Goal: Check status: Check status

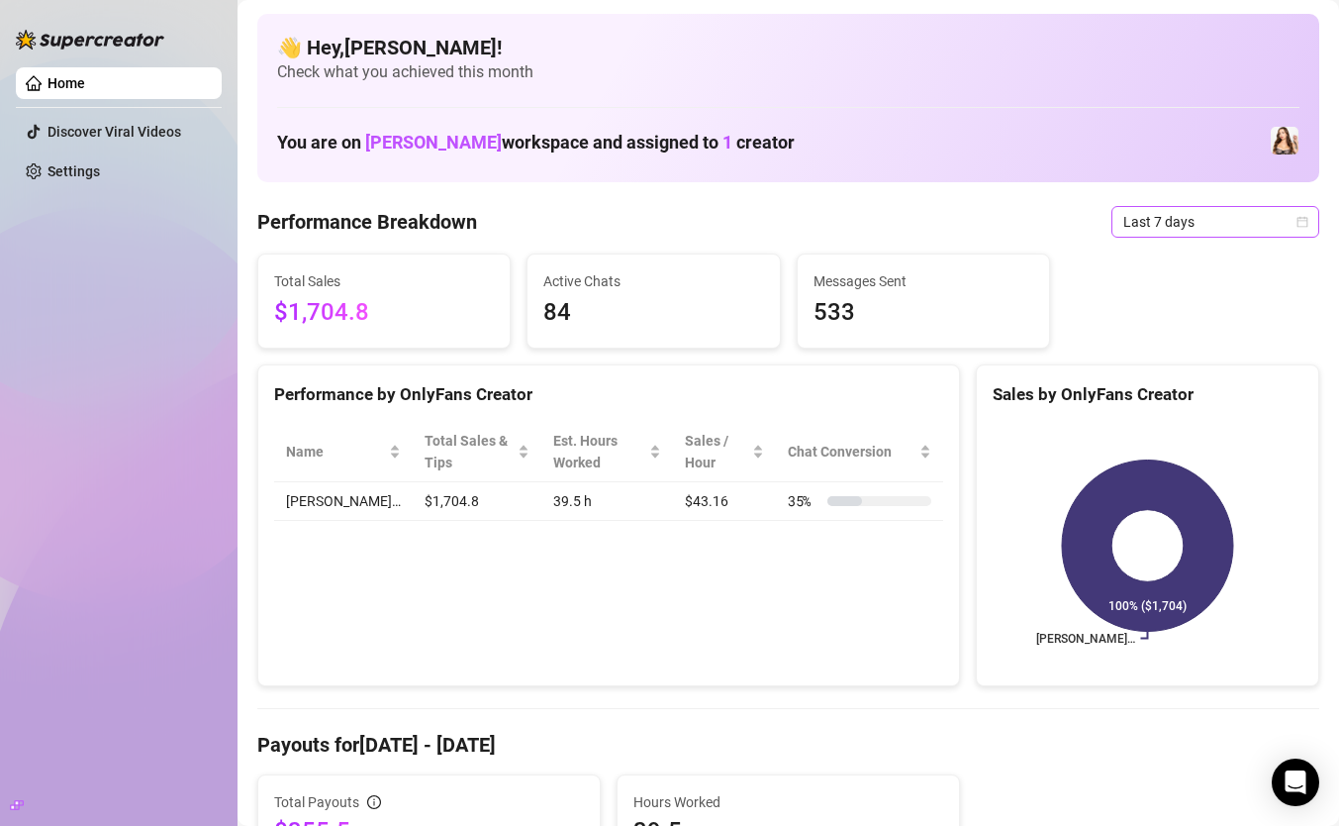
click at [1300, 224] on icon "calendar" at bounding box center [1303, 222] width 12 height 12
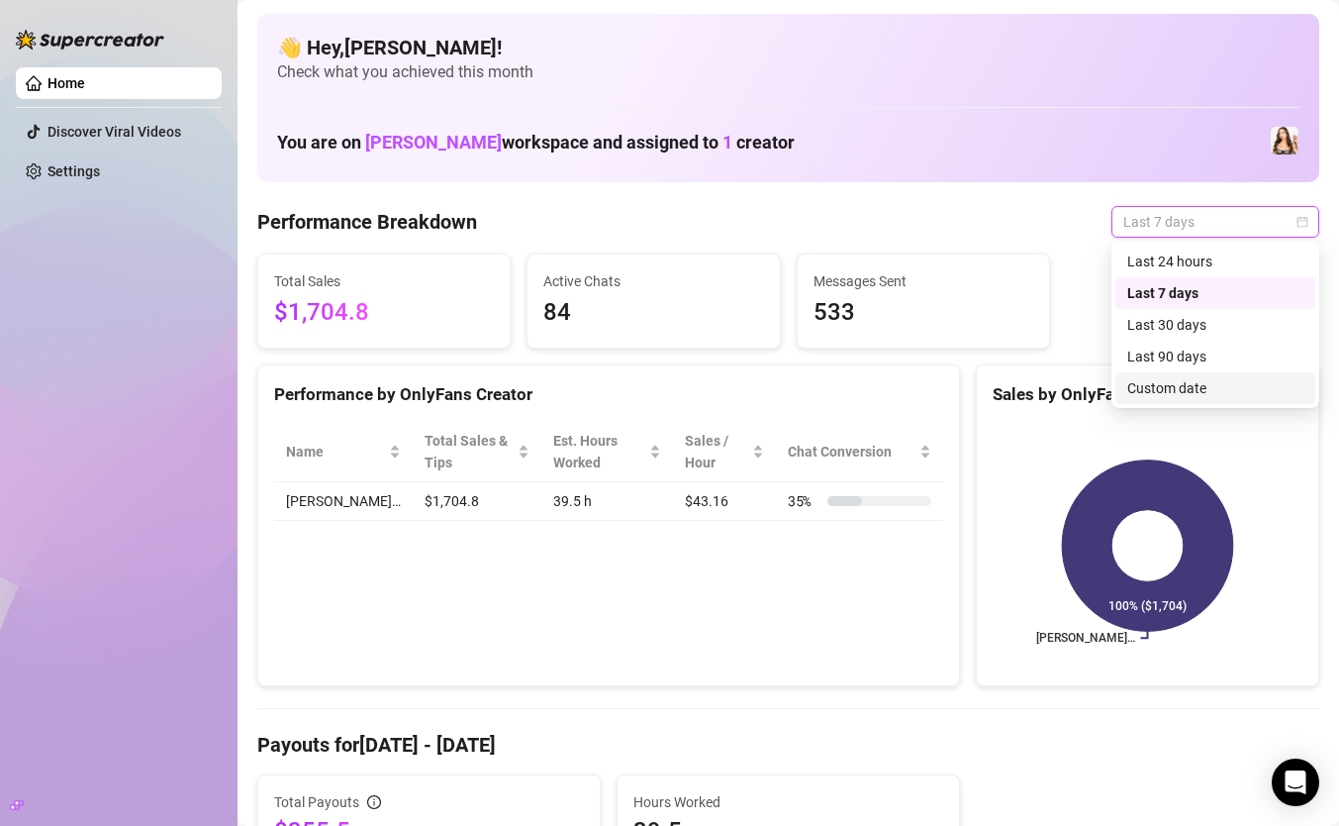
click at [1208, 391] on div "Custom date" at bounding box center [1216, 388] width 176 height 22
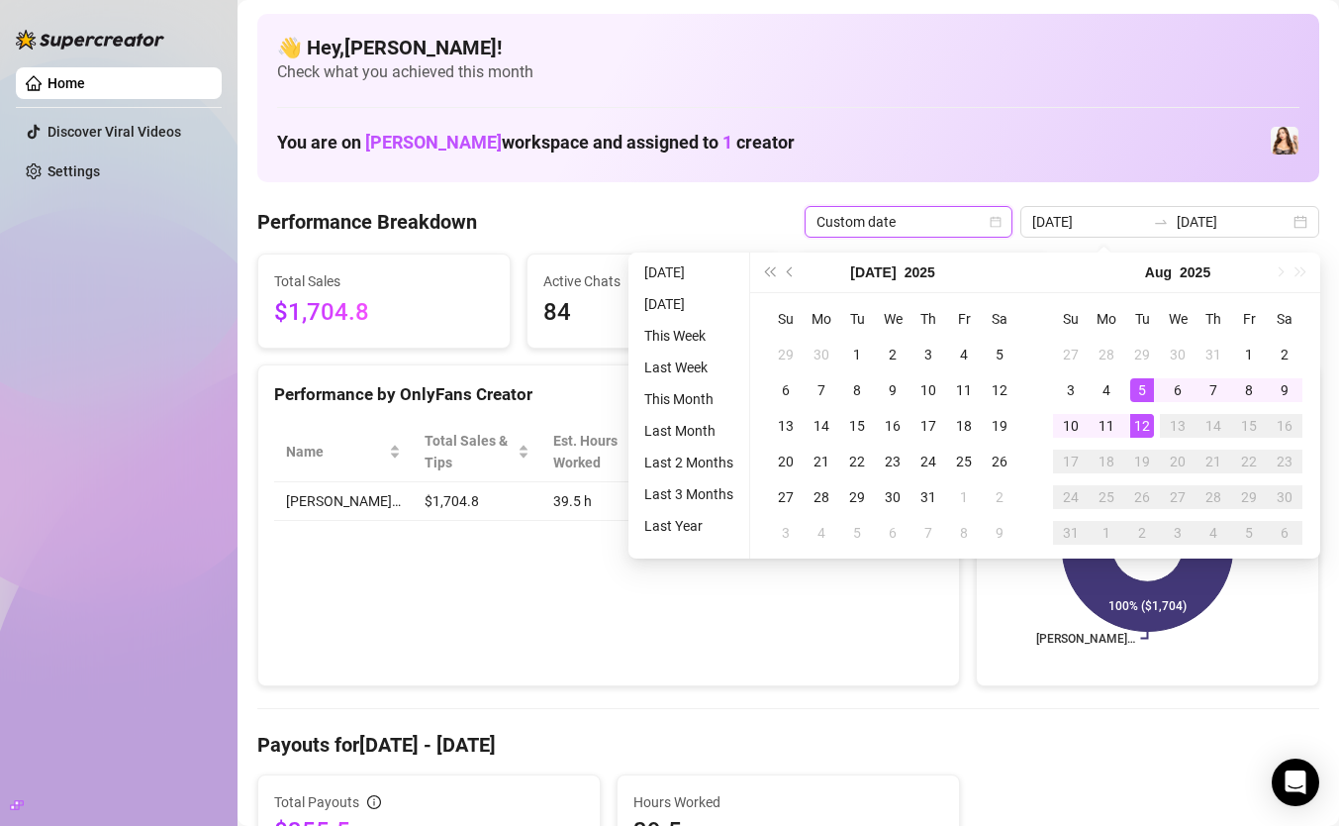
type input "[DATE]"
click at [1142, 432] on div "12" at bounding box center [1143, 426] width 24 height 24
type input "[DATE]"
